Goal: Task Accomplishment & Management: Manage account settings

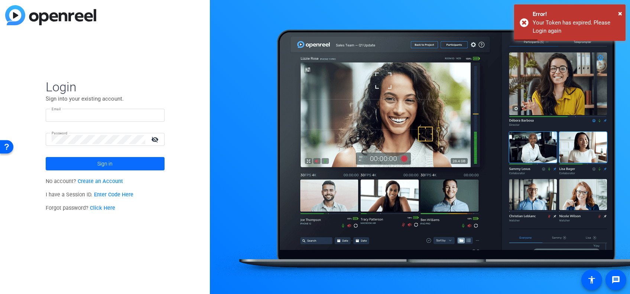
type input "[PERSON_NAME][EMAIL_ADDRESS][DOMAIN_NAME]"
click at [119, 160] on span at bounding box center [105, 164] width 119 height 18
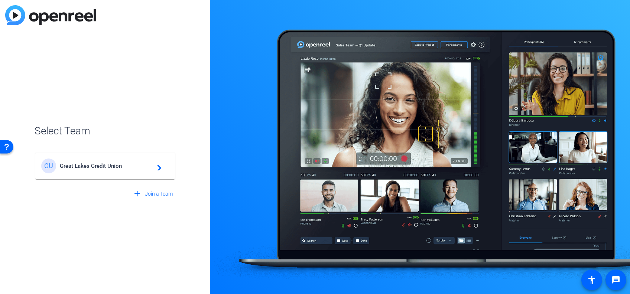
click at [116, 165] on span "Great Lakes Credit Union" at bounding box center [106, 166] width 93 height 7
